Goal: Task Accomplishment & Management: Complete application form

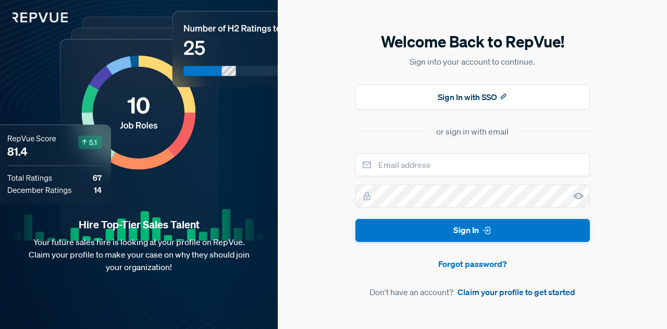
click at [491, 288] on link "Claim your profile to get started" at bounding box center [517, 292] width 118 height 13
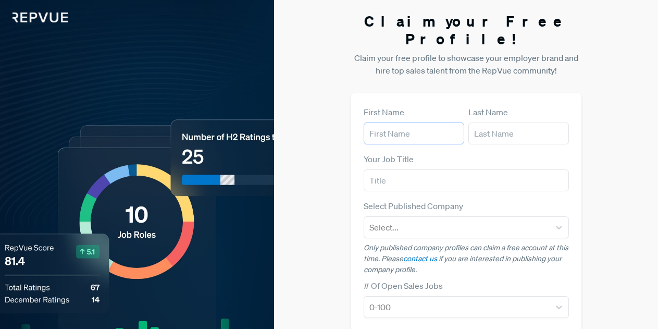
click at [382, 123] on input "text" at bounding box center [414, 134] width 101 height 22
type input "[PERSON_NAME]"
type input "[PERSON_NAME][EMAIL_ADDRESS][PERSON_NAME][DOMAIN_NAME]"
click at [398, 169] on input "text" at bounding box center [466, 180] width 205 height 22
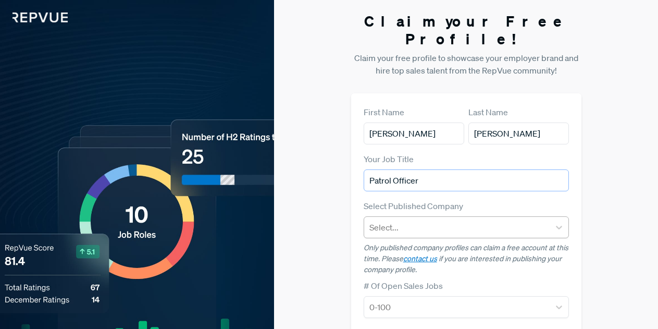
type input "Patrol Officer"
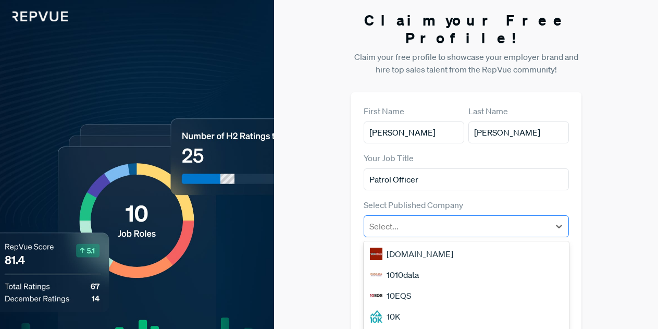
click at [420, 219] on div at bounding box center [457, 226] width 175 height 15
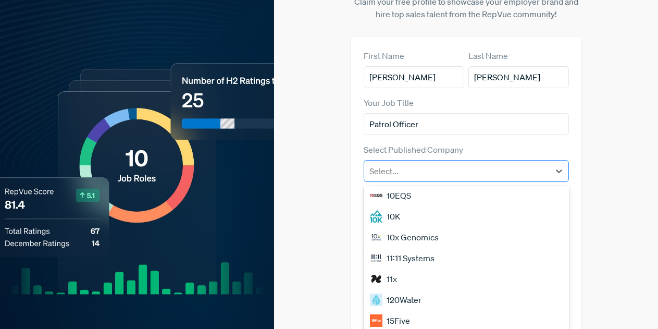
scroll to position [44, 0]
type input "a"
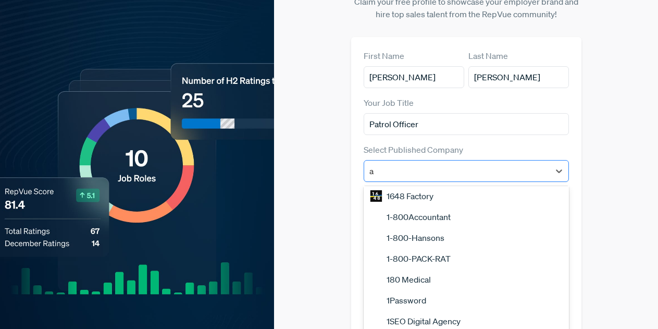
scroll to position [0, 0]
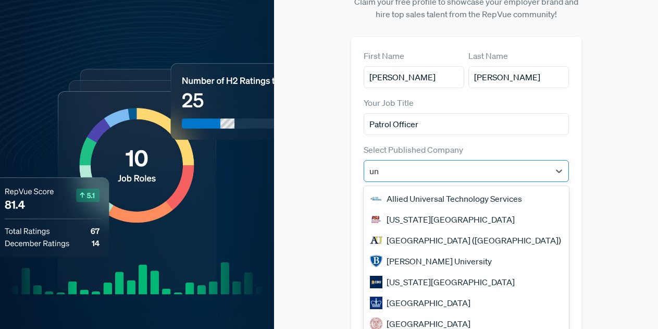
type input "u"
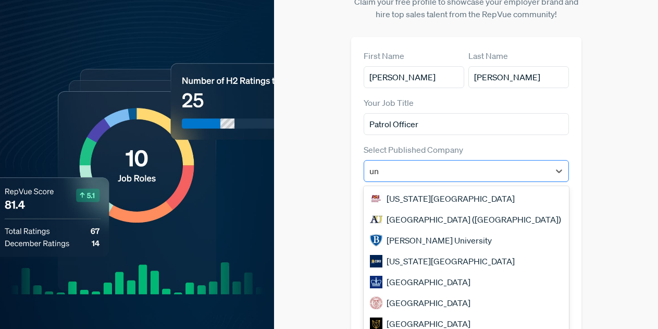
type input "u"
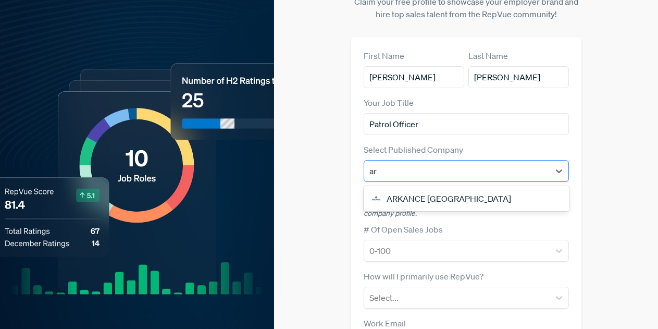
type input "a"
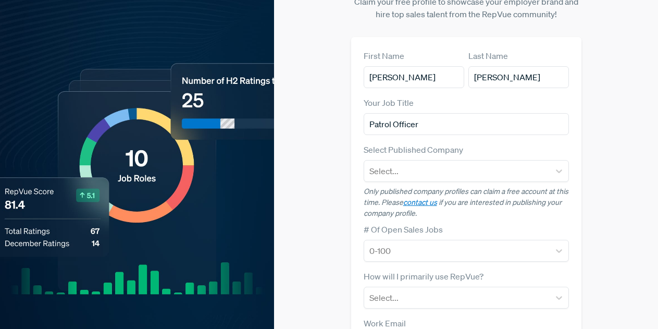
click at [295, 169] on div "Claim your Free Profile! Claim your free profile to showcase your employer bran…" at bounding box center [466, 218] width 384 height 548
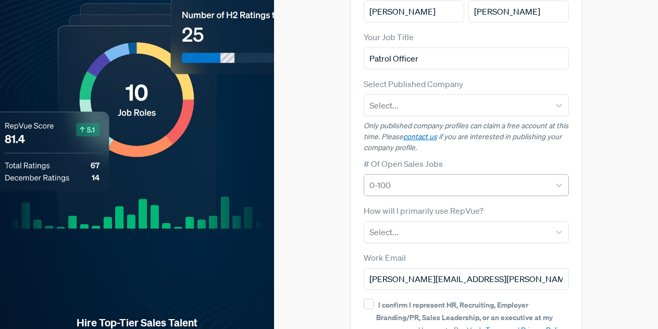
click at [455, 176] on div "0-100" at bounding box center [457, 185] width 186 height 19
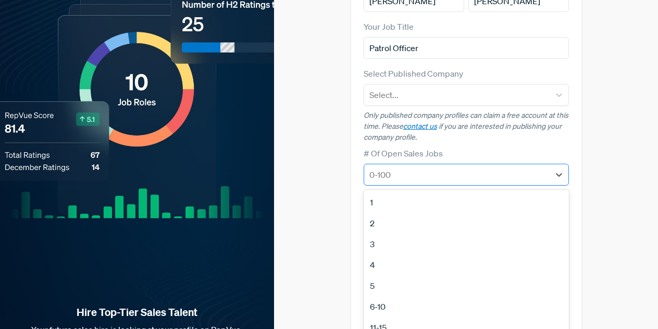
scroll to position [136, 0]
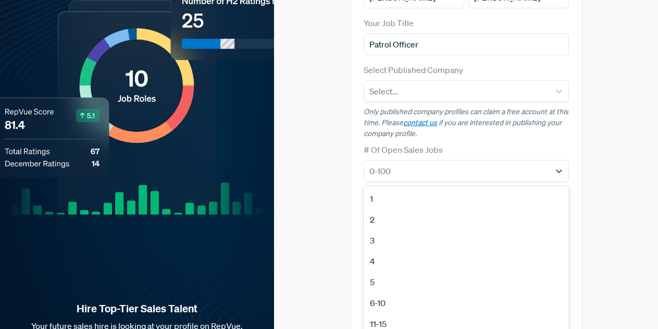
click at [478, 143] on div "# Of Open Sales Jobs 12 results available. Use Up and Down to choose options, p…" at bounding box center [466, 162] width 205 height 39
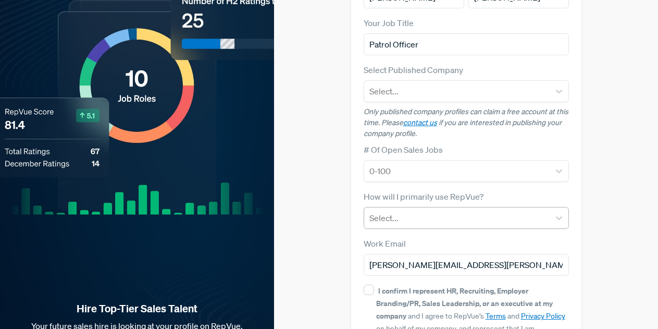
click at [473, 211] on div at bounding box center [457, 218] width 175 height 15
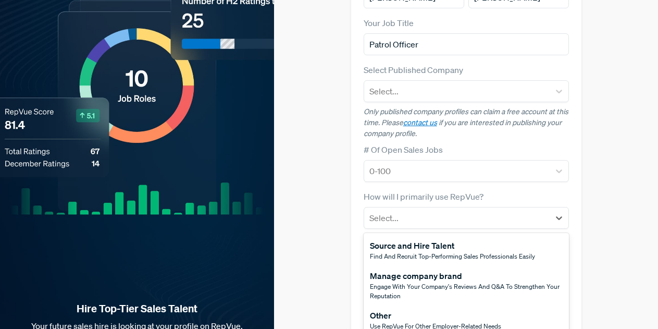
click at [340, 252] on div "Claim your Free Profile! Claim your free profile to showcase your employer bran…" at bounding box center [466, 138] width 384 height 548
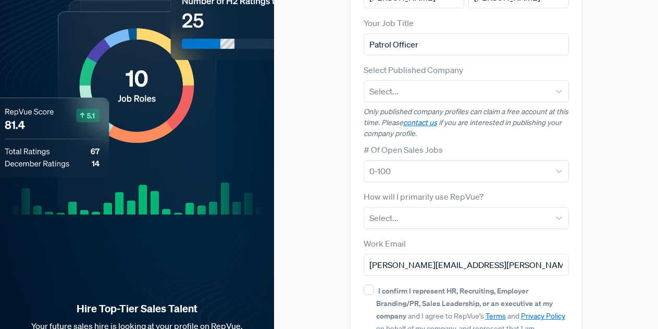
scroll to position [201, 0]
